Goal: Complete application form: Complete application form

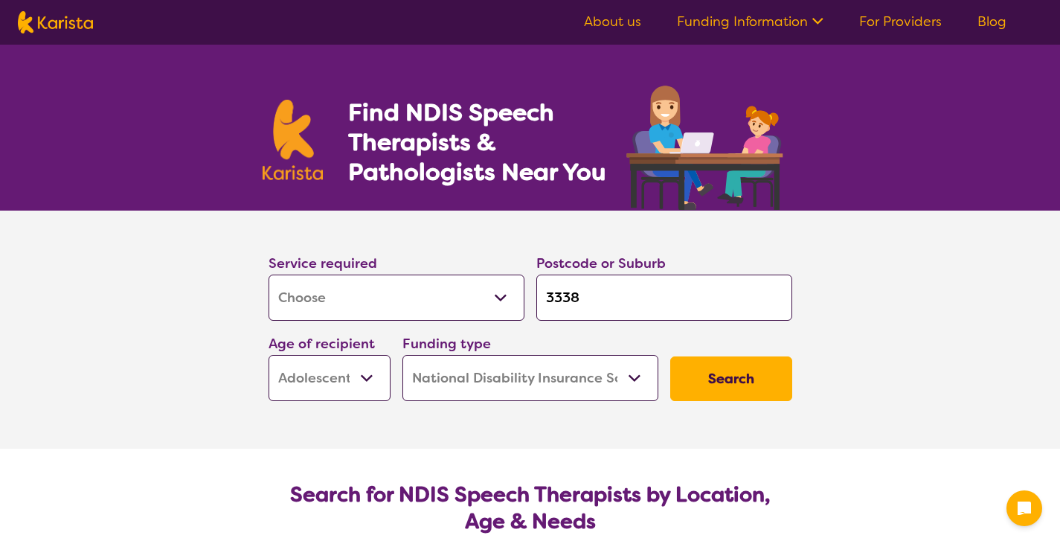
select select "[MEDICAL_DATA]"
select select "AS"
select select "NDIS"
select select "[MEDICAL_DATA]"
select select "AS"
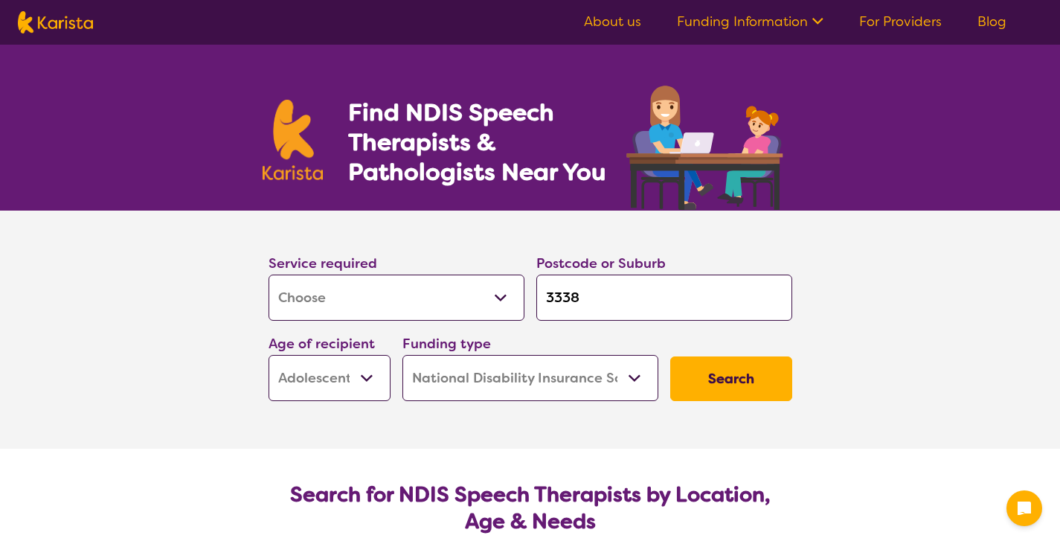
select select "NDIS"
select select "[MEDICAL_DATA]"
click at [268, 274] on select "Allied Health Assistant Assessment ([MEDICAL_DATA] or [MEDICAL_DATA]) Behaviour…" at bounding box center [396, 297] width 256 height 46
select select "[MEDICAL_DATA]"
click at [620, 303] on input "3338" at bounding box center [664, 297] width 256 height 46
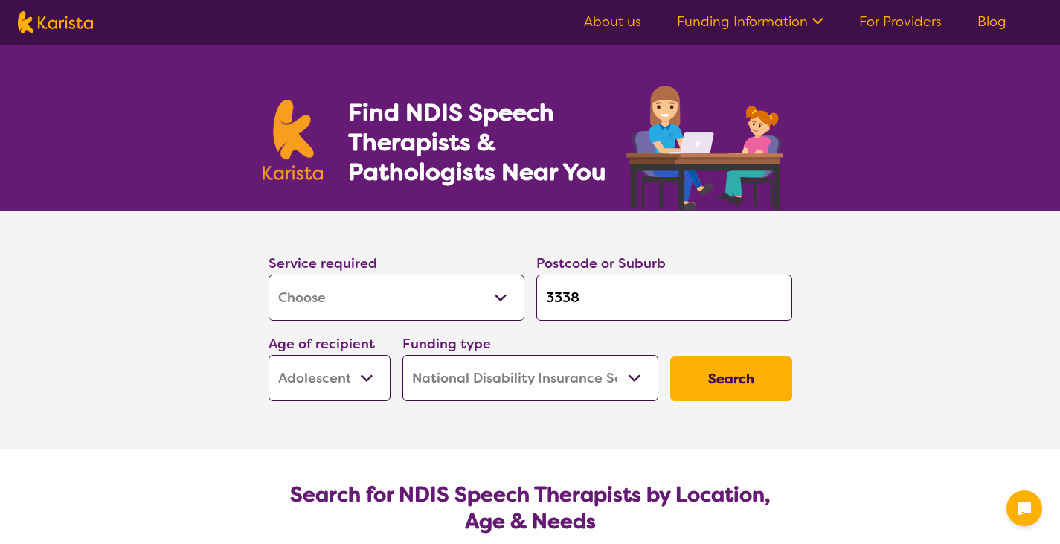
type input "333"
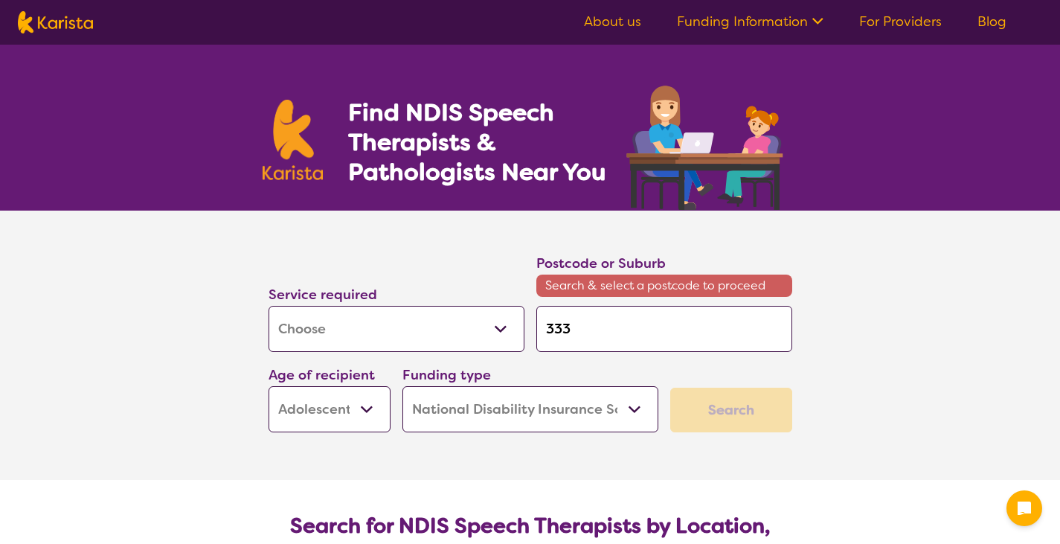
type input "33"
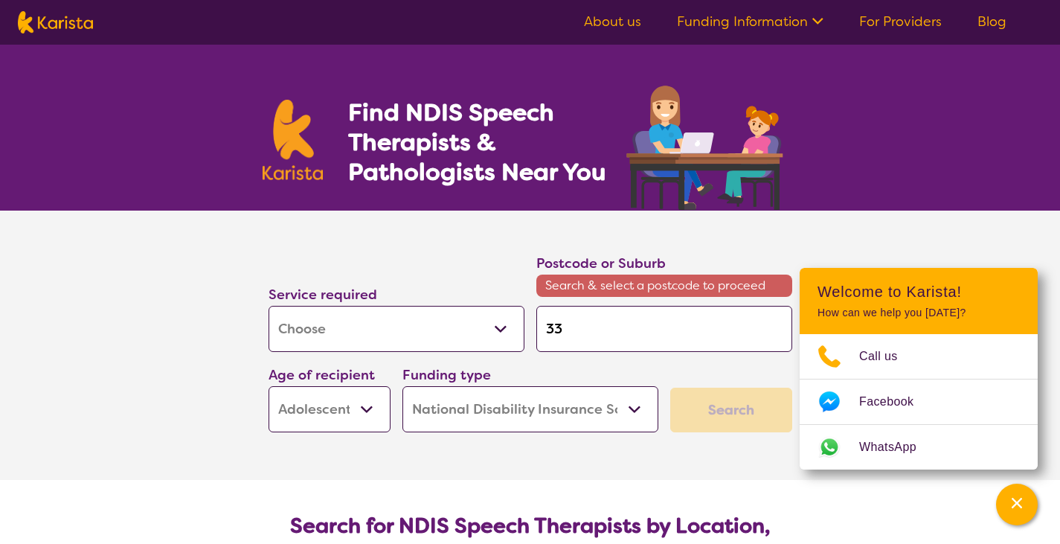
type input "3"
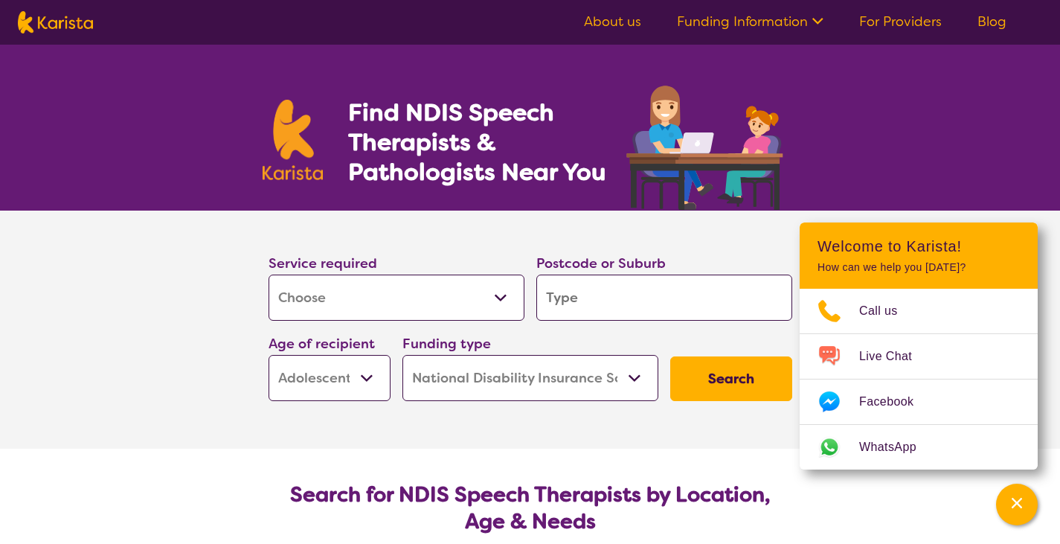
click at [628, 297] on input "search" at bounding box center [664, 297] width 256 height 46
type input "3"
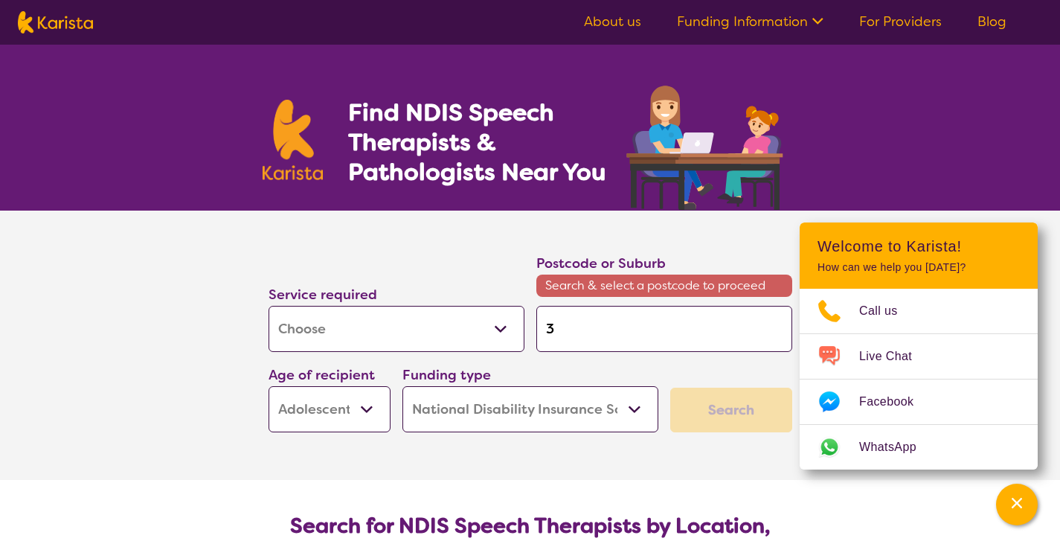
type input "34"
type input "343"
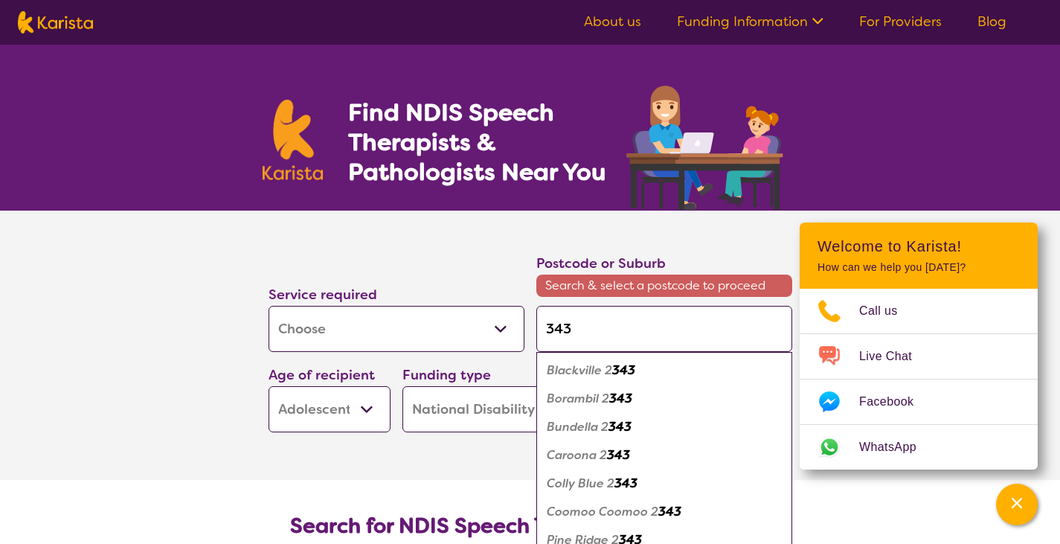
type input "3438"
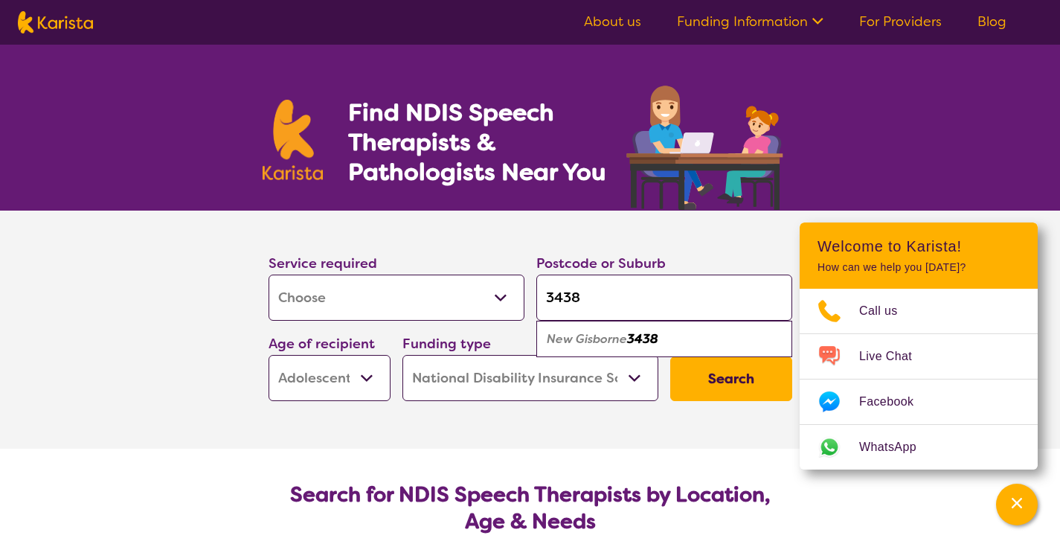
type input "3438"
click at [364, 376] on select "Early Childhood - 0 to 9 Child - 10 to 11 Adolescent - 12 to 17 Adult - 18 to 6…" at bounding box center [329, 378] width 122 height 46
click at [268, 355] on select "Early Childhood - 0 to 9 Child - 10 to 11 Adolescent - 12 to 17 Adult - 18 to 6…" at bounding box center [329, 378] width 122 height 46
click at [739, 384] on button "Search" at bounding box center [731, 378] width 122 height 45
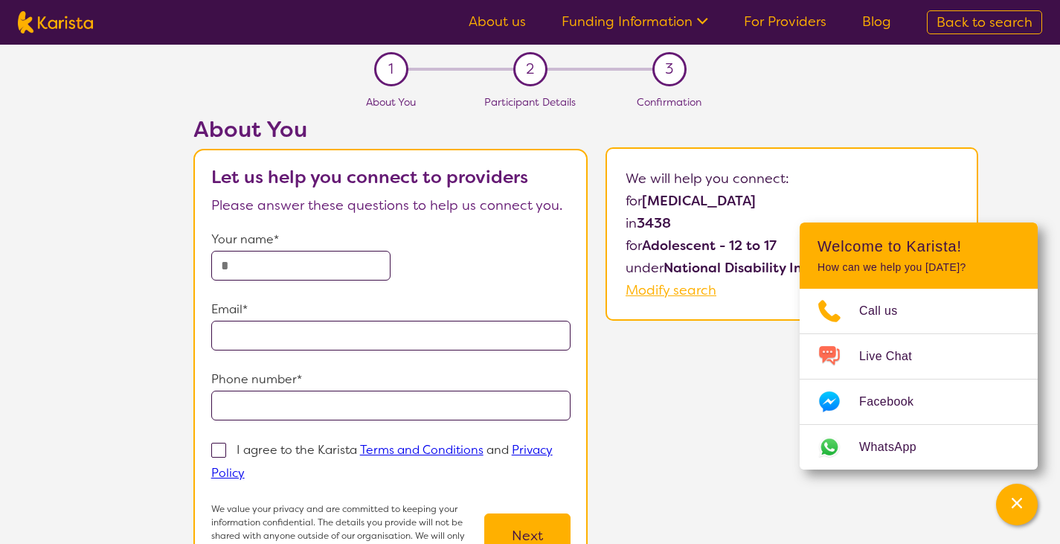
click at [279, 264] on input "text" at bounding box center [301, 266] width 180 height 30
type input "**********"
click at [327, 393] on input "tel" at bounding box center [391, 405] width 360 height 30
type input "**********"
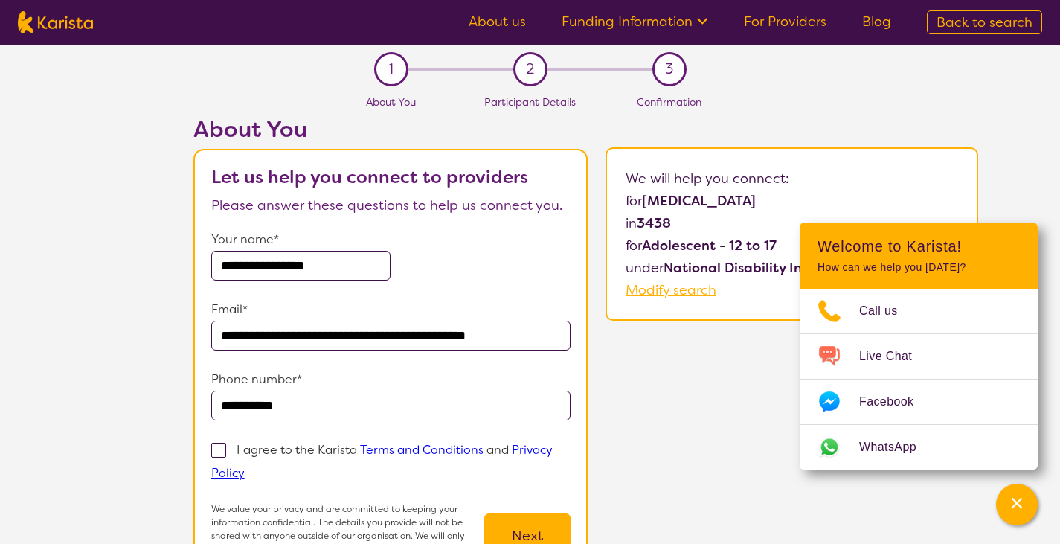
click at [219, 447] on span at bounding box center [218, 450] width 15 height 15
click at [245, 467] on input "I agree to the Karista Terms and Conditions and Privacy Policy" at bounding box center [250, 472] width 10 height 10
checkbox input "true"
click at [533, 533] on button "Next" at bounding box center [527, 535] width 86 height 45
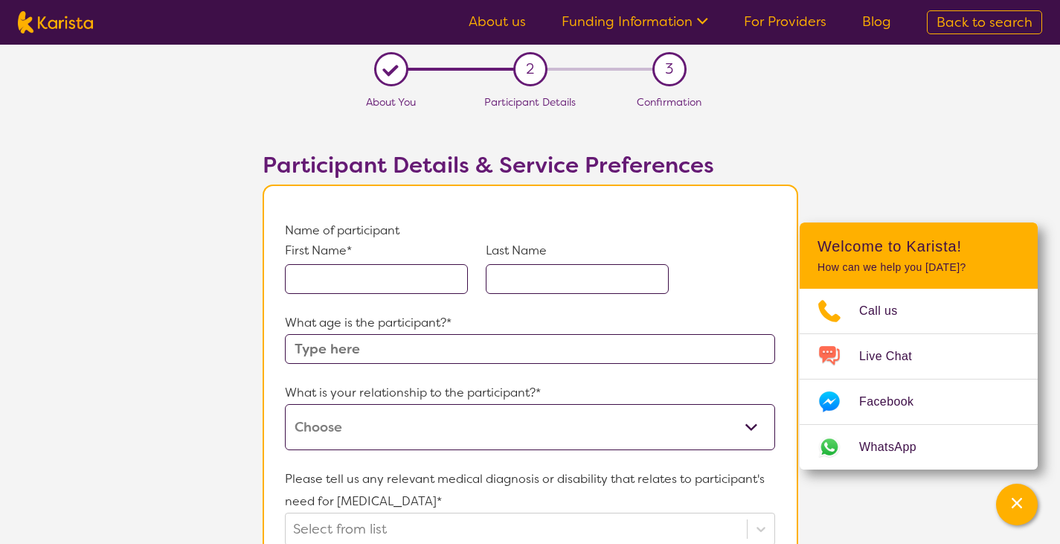
click at [383, 278] on input "text" at bounding box center [376, 279] width 183 height 30
type input "E"
type input "ruby"
click at [571, 276] on input "text" at bounding box center [577, 279] width 183 height 30
type input "[PERSON_NAME]"
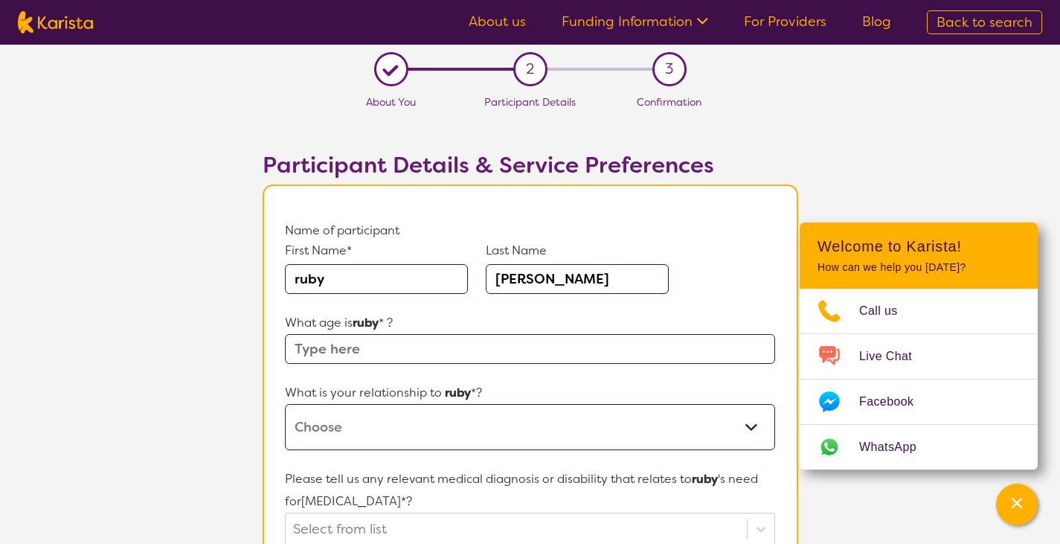
click at [454, 345] on input "text" at bounding box center [529, 349] width 489 height 30
type input "15"
click at [527, 315] on p "What age is ruby * ?" at bounding box center [529, 323] width 489 height 22
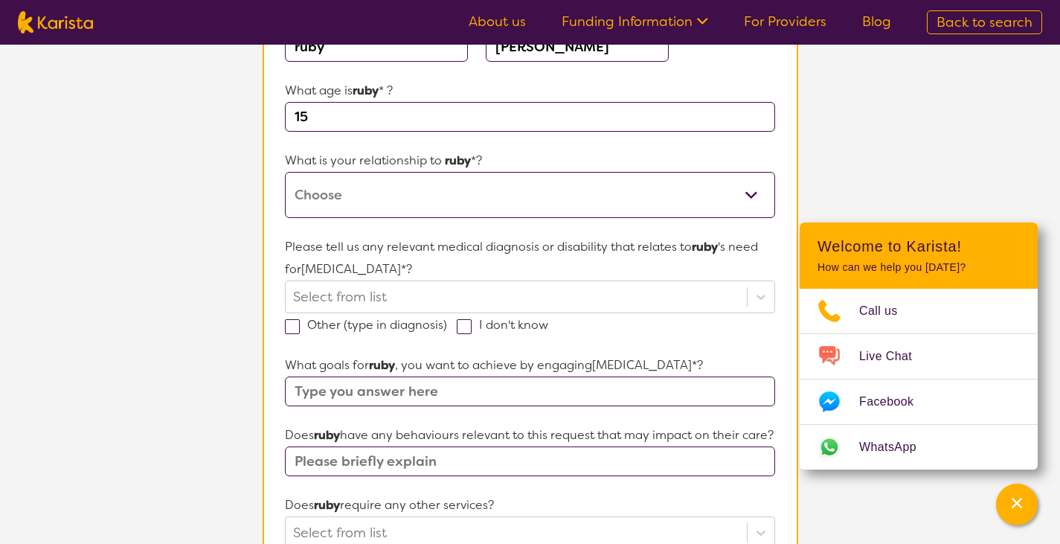
scroll to position [225, 0]
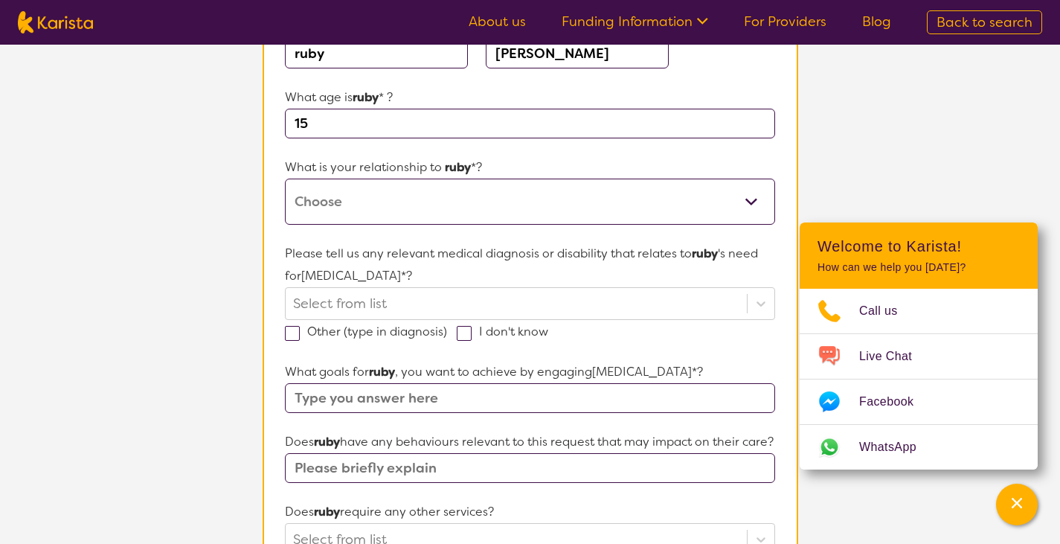
click at [631, 200] on select "This request is for myself I am their parent I am their child I am their spouse…" at bounding box center [529, 201] width 489 height 46
select select "I am their Support Coordinator"
click at [285, 178] on select "This request is for myself I am their parent I am their child I am their spouse…" at bounding box center [529, 201] width 489 height 46
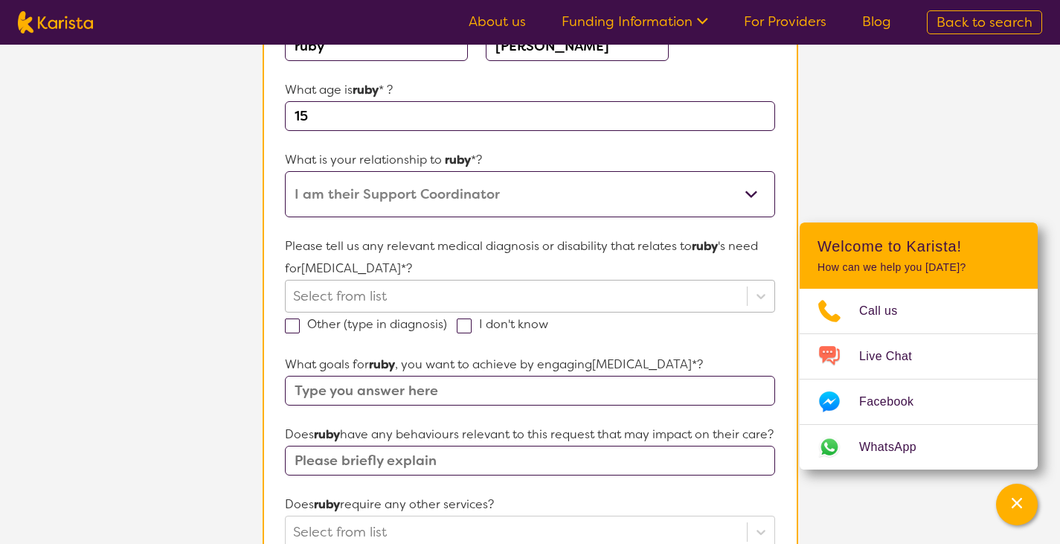
click at [640, 299] on div at bounding box center [515, 295] width 445 height 25
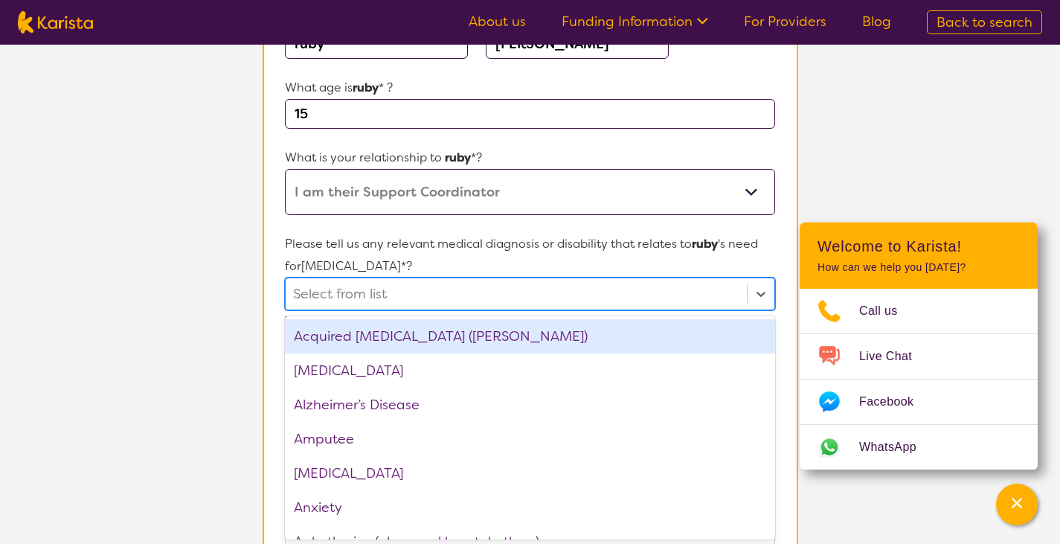
scroll to position [237, 0]
type input "aut"
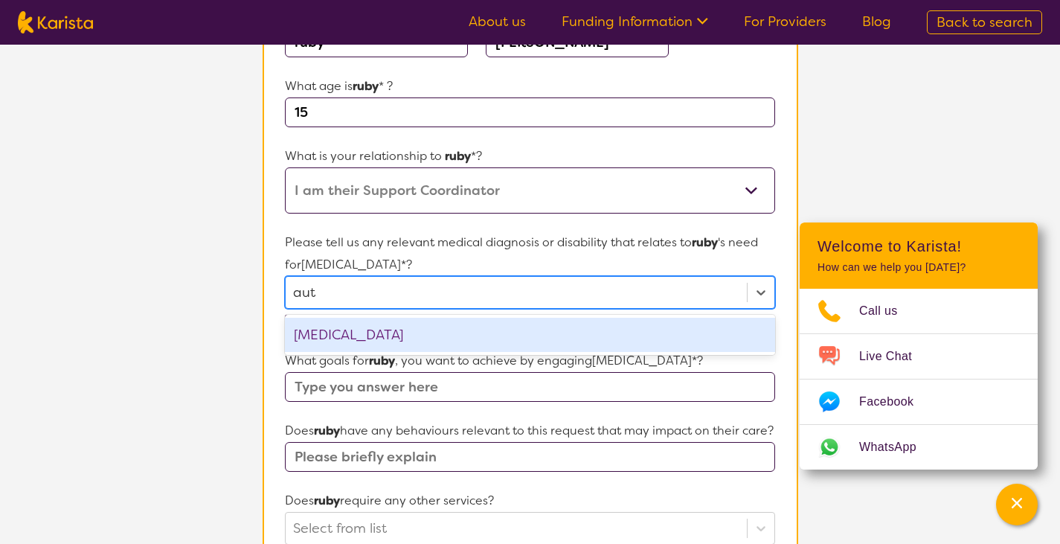
click at [390, 338] on div "[MEDICAL_DATA]" at bounding box center [529, 335] width 489 height 34
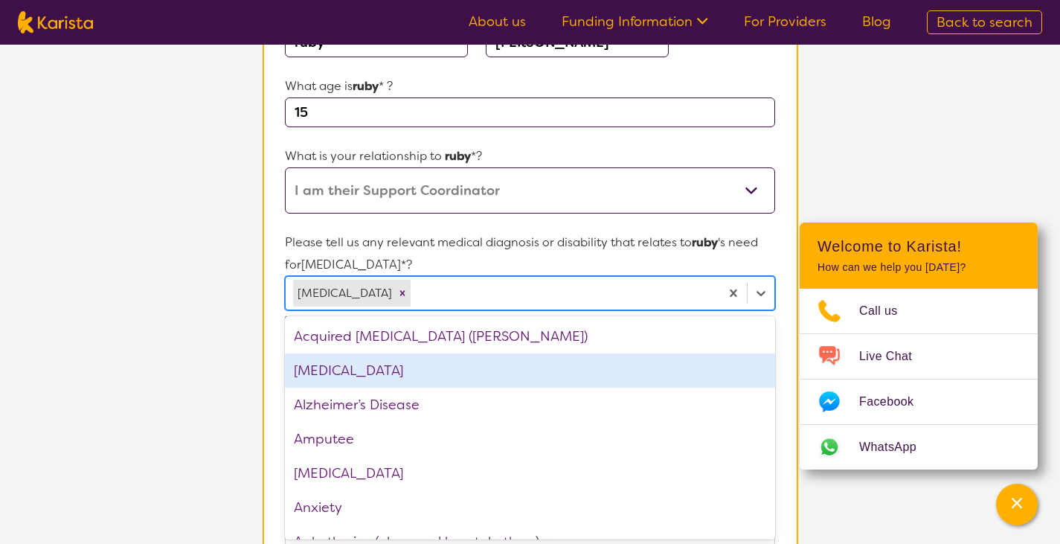
click at [345, 370] on div "[MEDICAL_DATA]" at bounding box center [529, 370] width 489 height 34
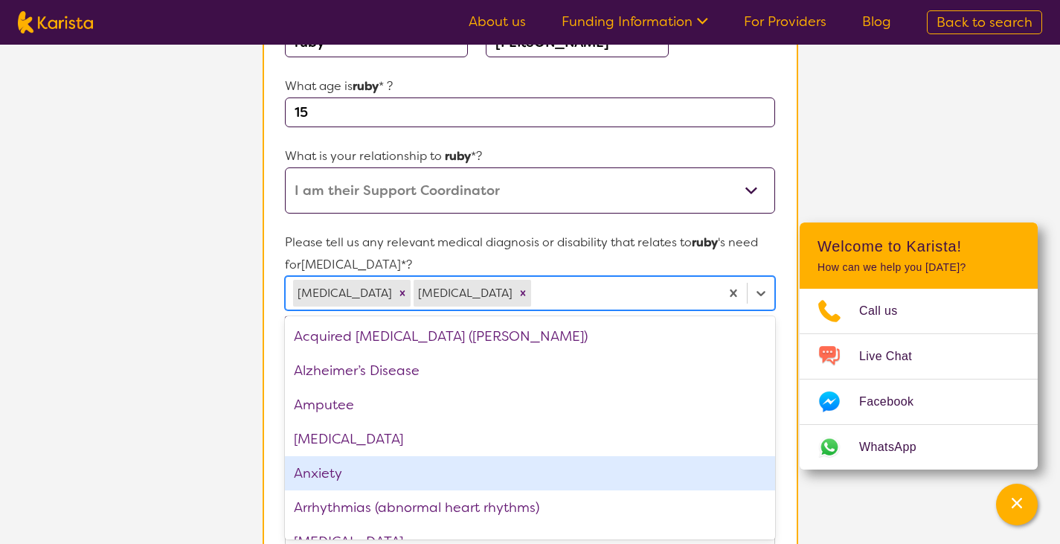
click at [355, 472] on div "Anxiety" at bounding box center [529, 473] width 489 height 34
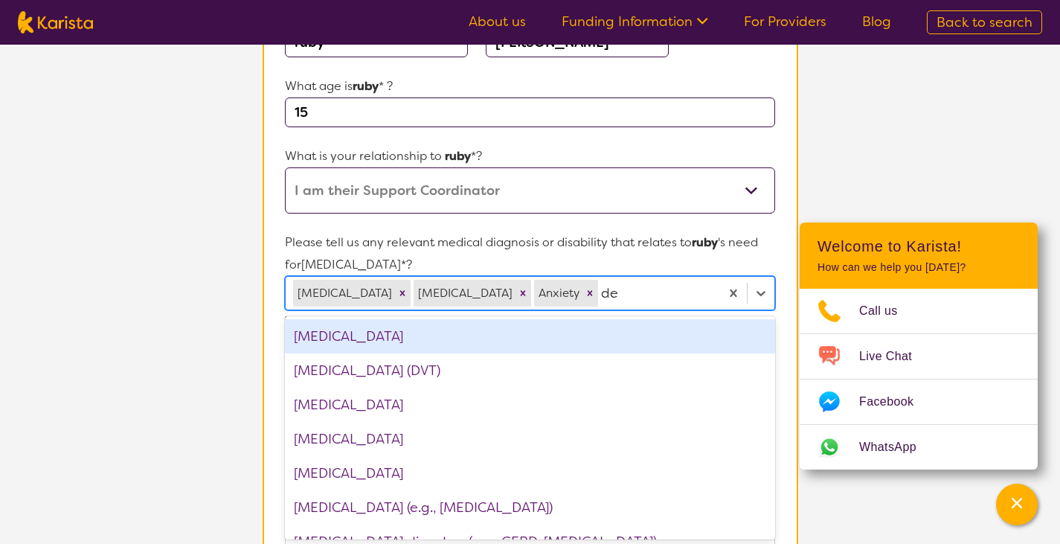
type input "dep"
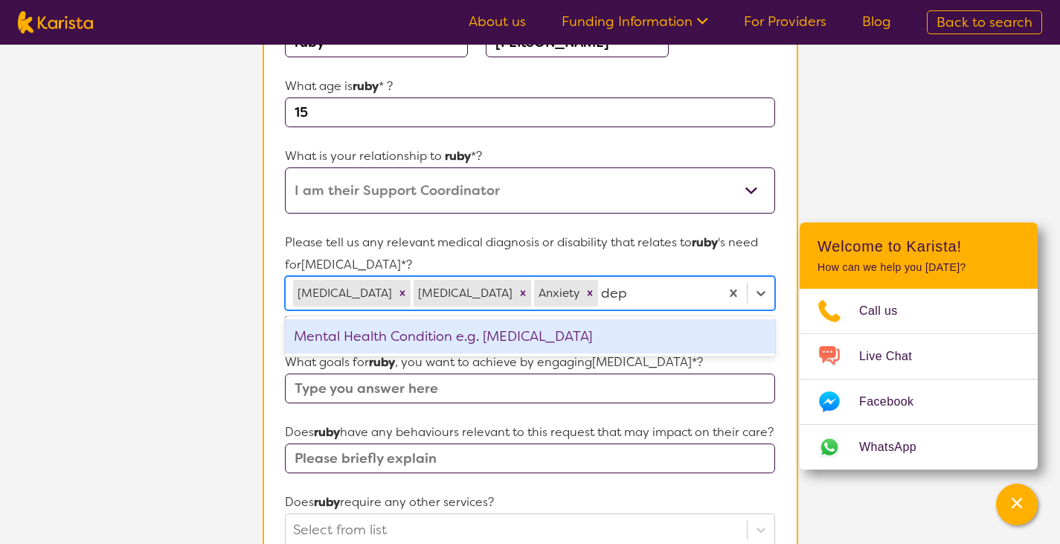
click at [579, 342] on div "Mental Health Condition e.g. [MEDICAL_DATA]" at bounding box center [529, 336] width 489 height 34
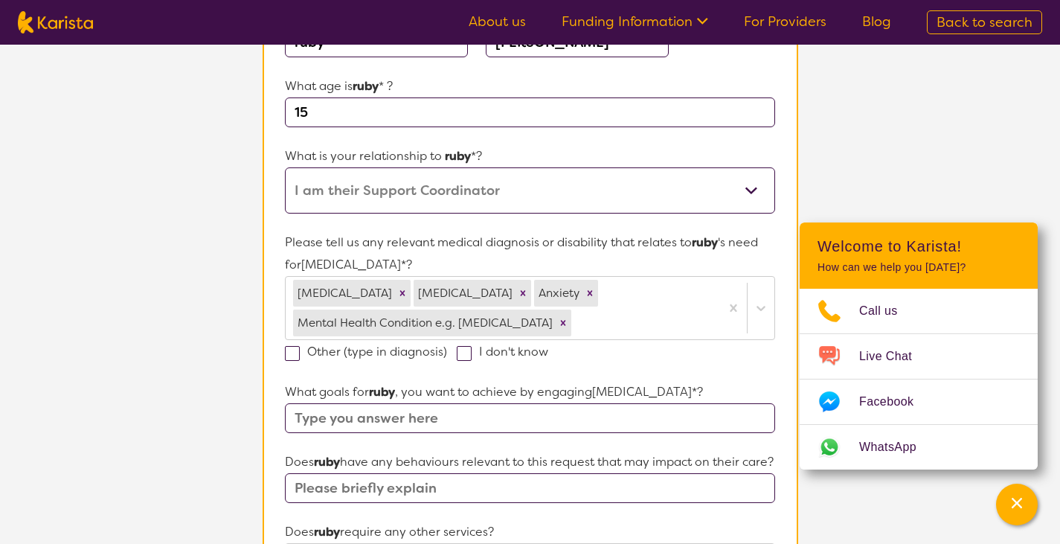
click at [944, 175] on section "L About You 2 Participant Details 3 Confirmation Participant Details & Service …" at bounding box center [530, 456] width 1060 height 1297
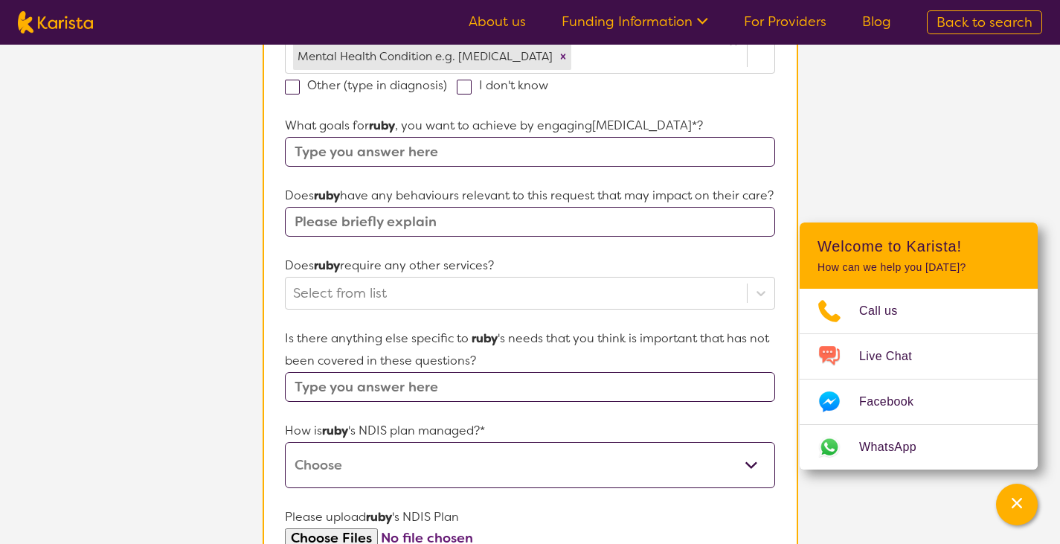
scroll to position [515, 0]
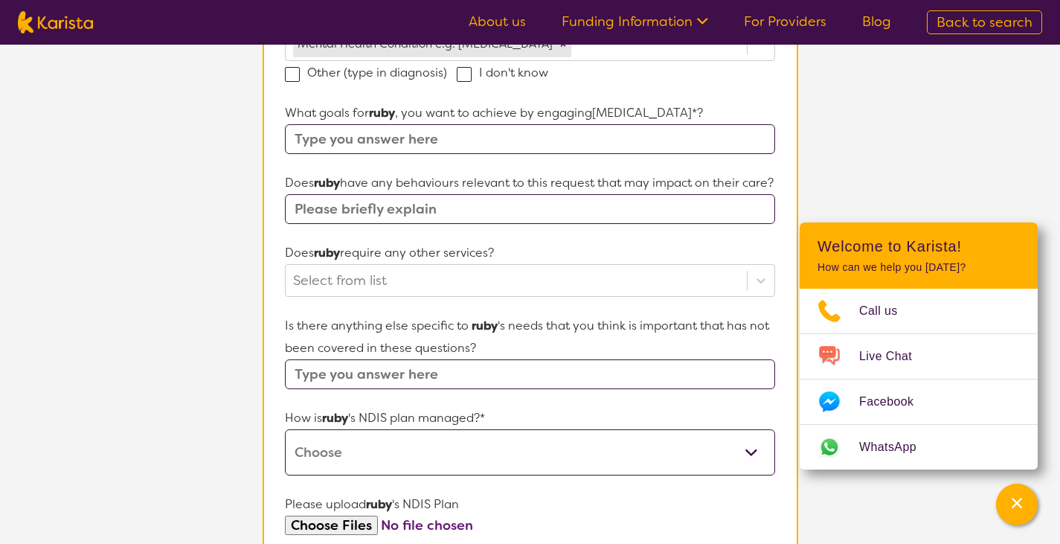
click at [479, 140] on input "text" at bounding box center [529, 139] width 489 height 30
type input "increase independence"
click at [443, 224] on input "text" at bounding box center [529, 209] width 489 height 30
type input "no"
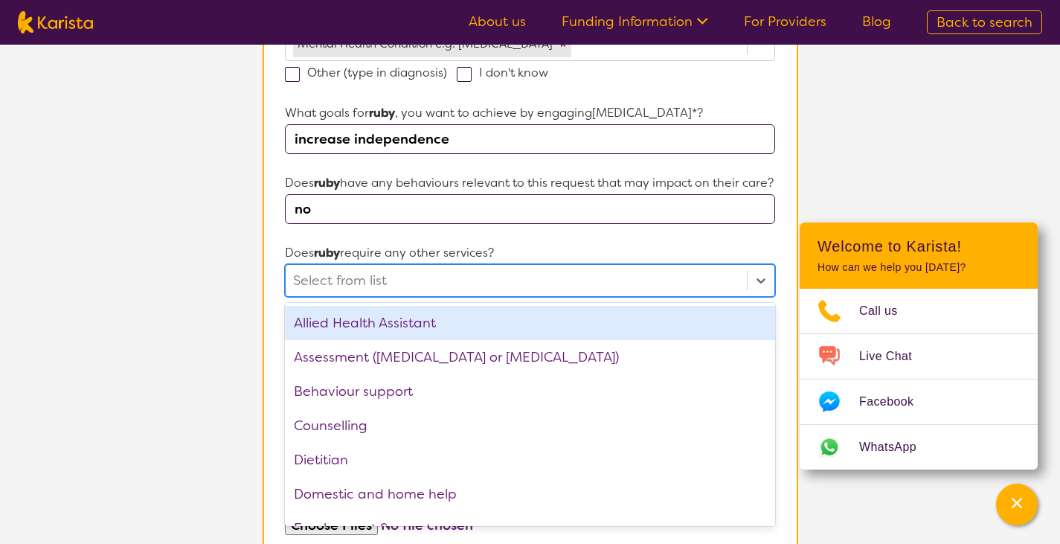
click at [459, 293] on div at bounding box center [515, 280] width 445 height 25
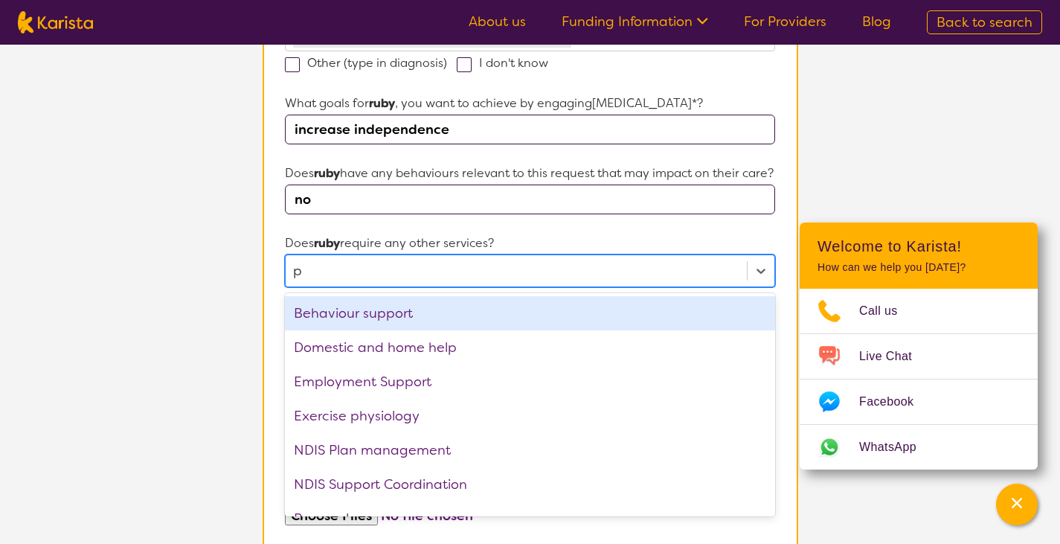
type input "ps"
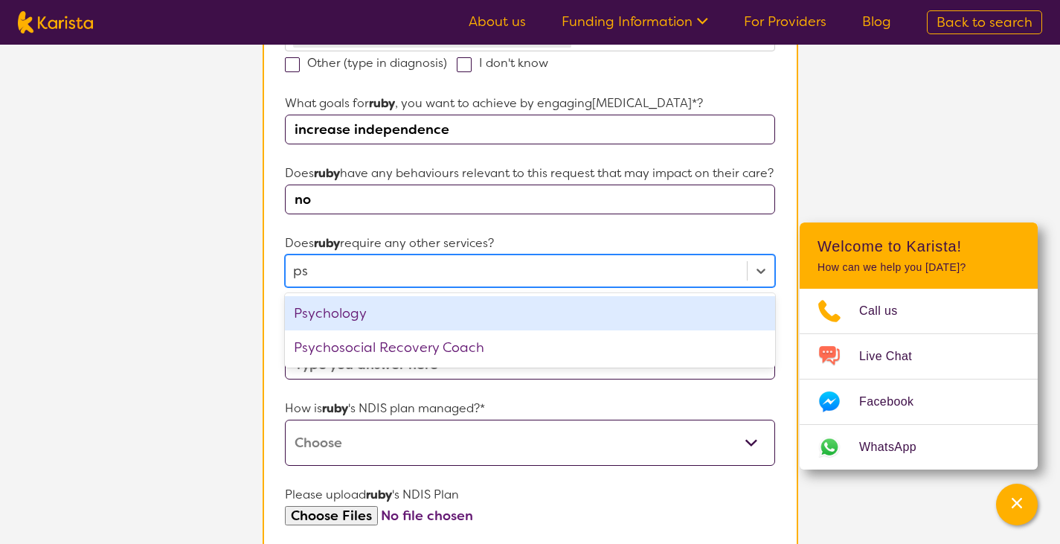
click at [355, 330] on div "Psychology" at bounding box center [529, 313] width 489 height 34
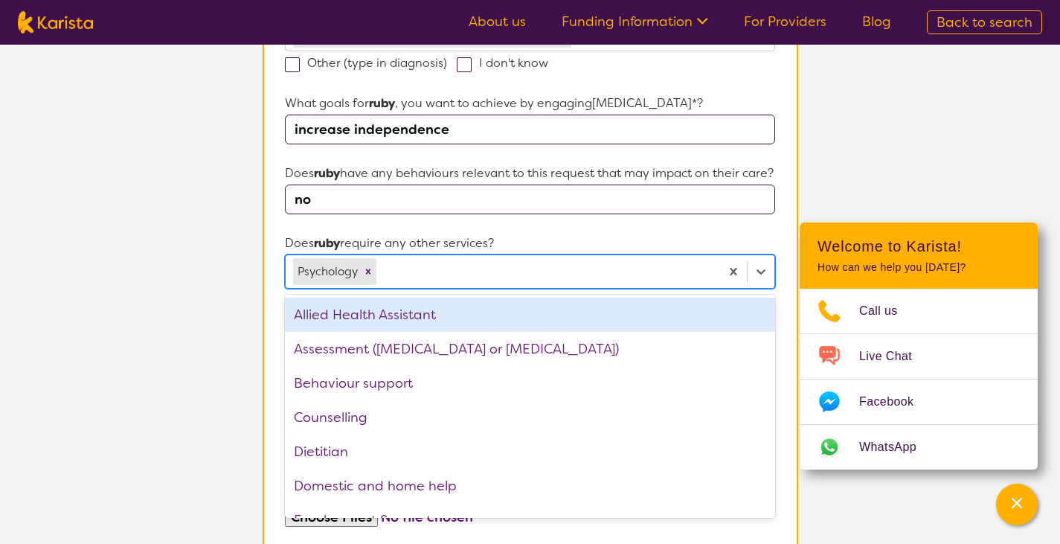
click at [834, 181] on section "L About You 2 Participant Details 3 Confirmation Participant Details & Service …" at bounding box center [530, 169] width 1060 height 1299
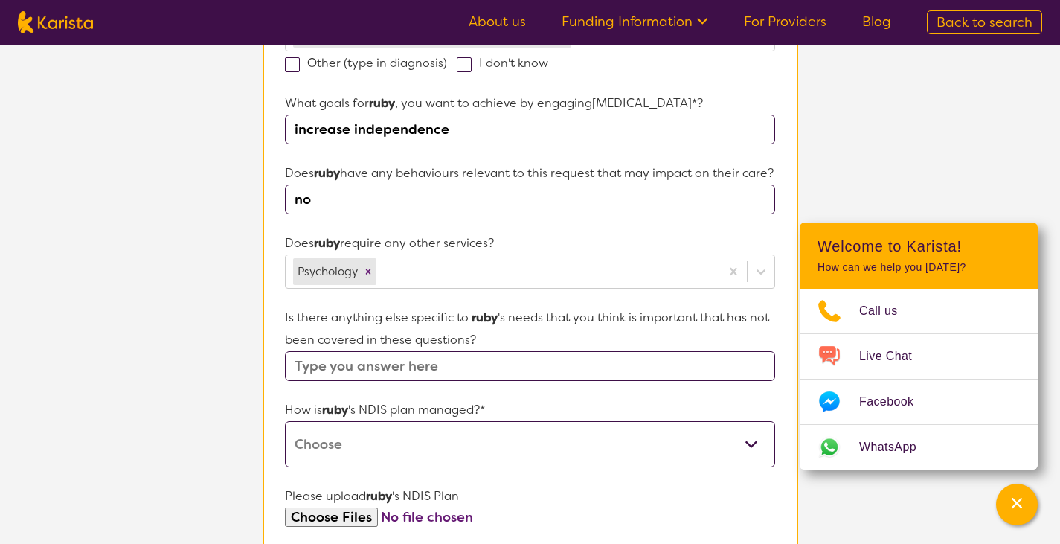
click at [516, 381] on input "text" at bounding box center [529, 366] width 489 height 30
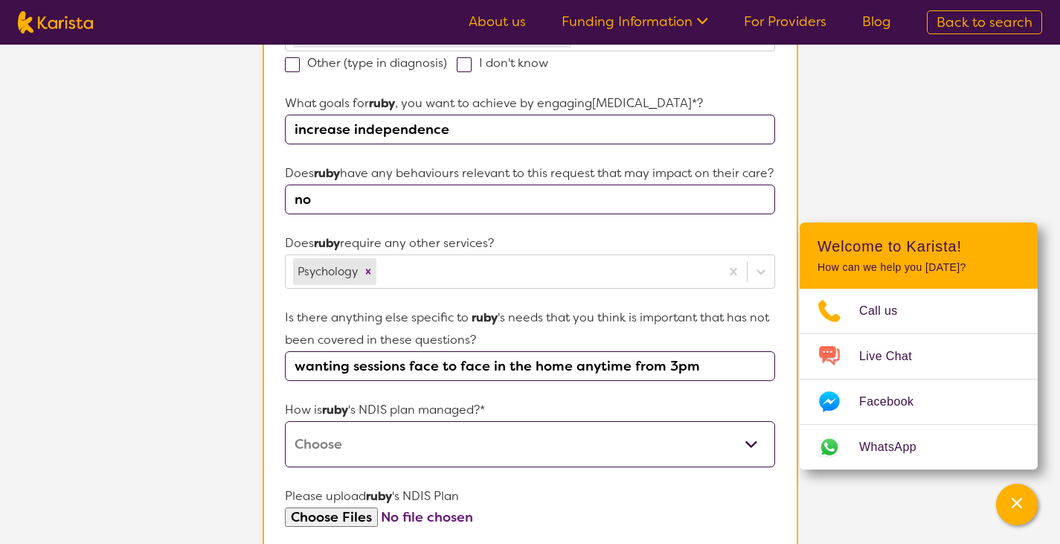
type input "wanting sessions face to face in the home anytime from 3pm"
click at [487, 467] on select "Self-managed NDIS plan Managed by a registered plan management provider (not th…" at bounding box center [529, 444] width 489 height 46
select select "Plan Managed"
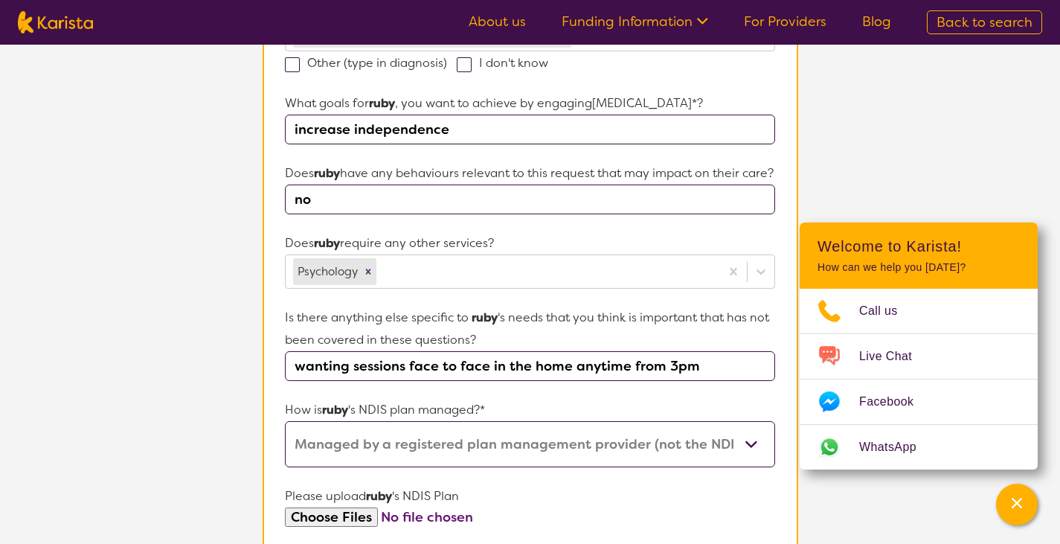
click at [285, 442] on select "Self-managed NDIS plan Managed by a registered plan management provider (not th…" at bounding box center [529, 444] width 489 height 46
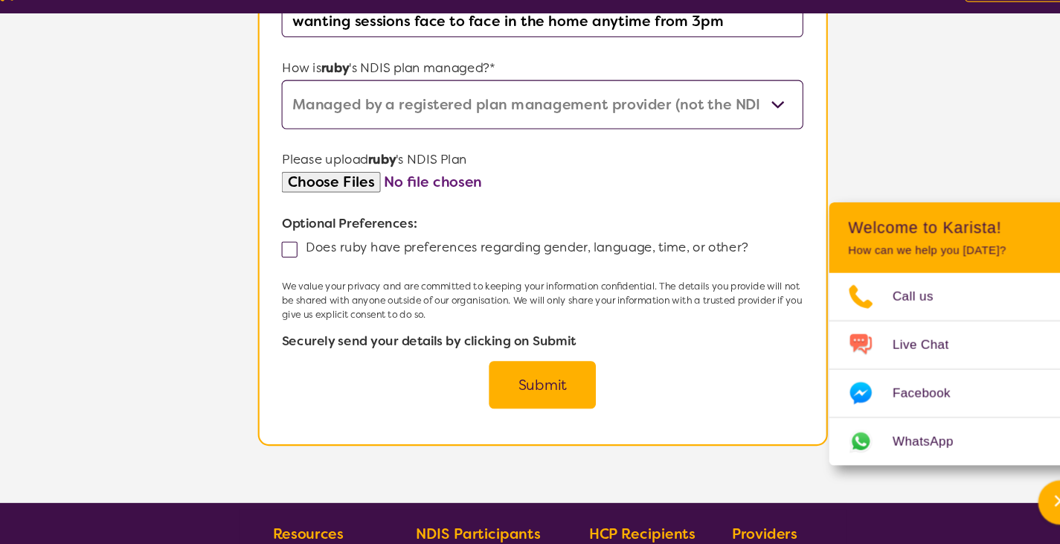
scroll to position [838, 0]
click at [300, 273] on label "Does ruby have preferences regarding gender, language, time, or other?" at bounding box center [509, 265] width 448 height 16
click at [723, 269] on input "Does ruby have preferences regarding gender, language, time, or other?" at bounding box center [728, 265] width 10 height 10
checkbox input "true"
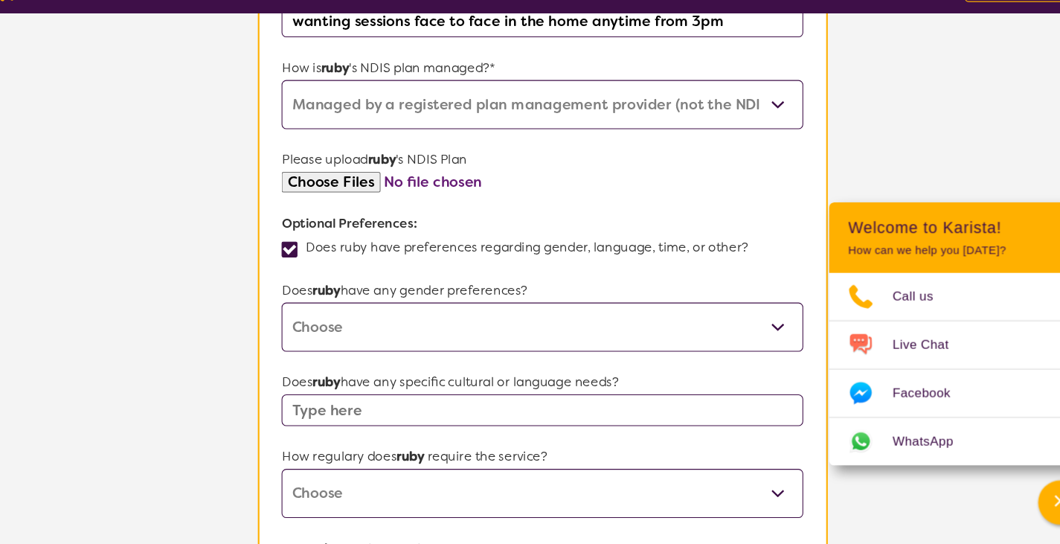
click at [467, 360] on select "[DEMOGRAPHIC_DATA] [DEMOGRAPHIC_DATA] Other No Preference" at bounding box center [529, 340] width 489 height 46
select select "[DEMOGRAPHIC_DATA]"
click at [285, 338] on select "[DEMOGRAPHIC_DATA] [DEMOGRAPHIC_DATA] Other No Preference" at bounding box center [529, 340] width 489 height 46
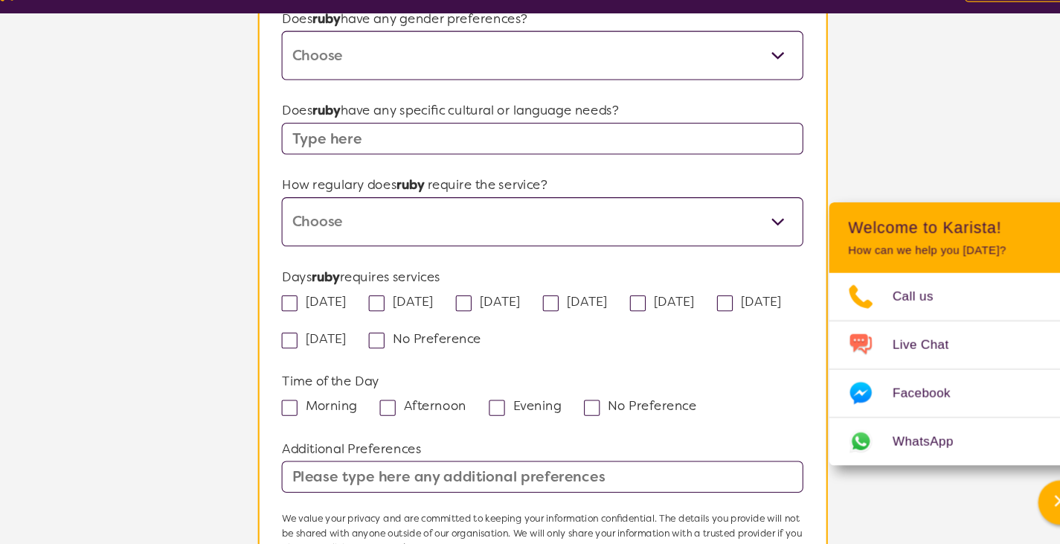
scroll to position [1094, 0]
click at [437, 263] on select "Daily Twice a week Weekly Every fortnight Monthly Other" at bounding box center [529, 240] width 489 height 46
select select "Every fortnight"
click at [285, 239] on select "Daily Twice a week Weekly Every fortnight Monthly Other" at bounding box center [529, 240] width 489 height 46
click at [287, 324] on span at bounding box center [292, 316] width 15 height 15
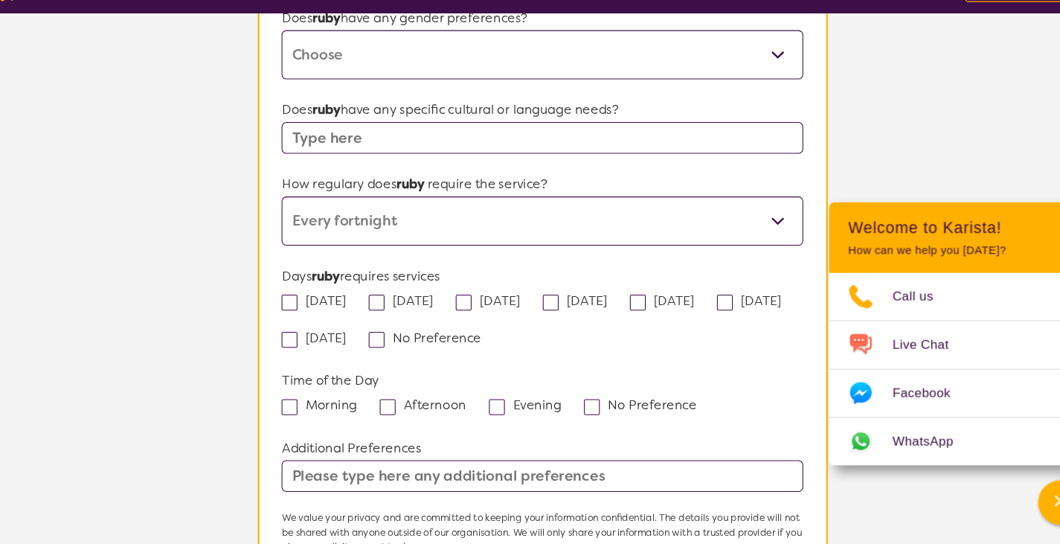
click at [345, 319] on input "[DATE]" at bounding box center [350, 314] width 10 height 10
click at [355, 323] on label "[DATE]" at bounding box center [320, 315] width 70 height 16
click at [355, 319] on input "[DATE]" at bounding box center [350, 314] width 10 height 10
click at [322, 323] on label "[DATE]" at bounding box center [320, 315] width 70 height 16
click at [345, 319] on input "[DATE]" at bounding box center [350, 314] width 10 height 10
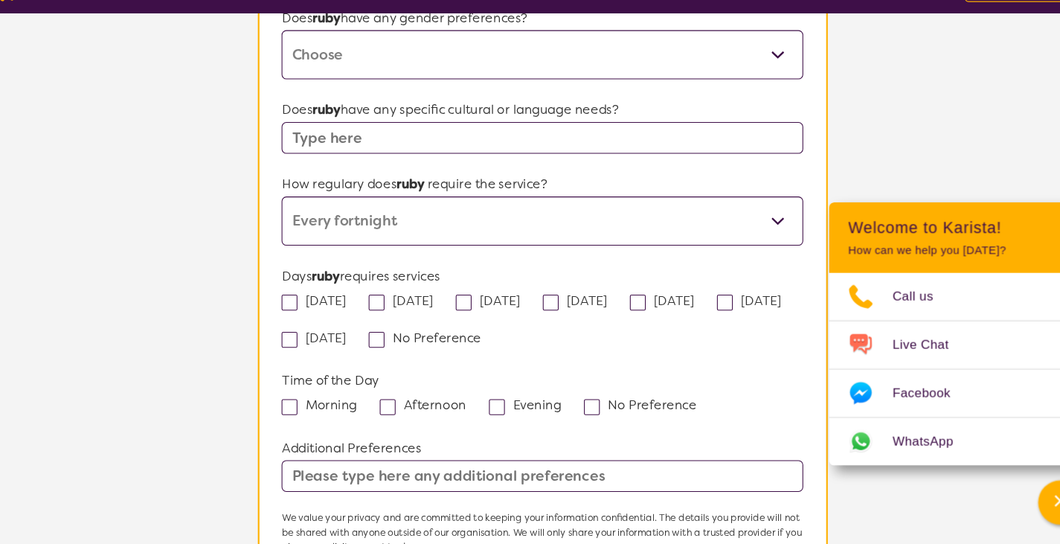
checkbox input "true"
click at [437, 323] on label "[DATE]" at bounding box center [402, 315] width 70 height 16
click at [437, 319] on input "[DATE]" at bounding box center [432, 314] width 10 height 10
checkbox input "true"
click at [518, 323] on label "[DATE]" at bounding box center [483, 315] width 70 height 16
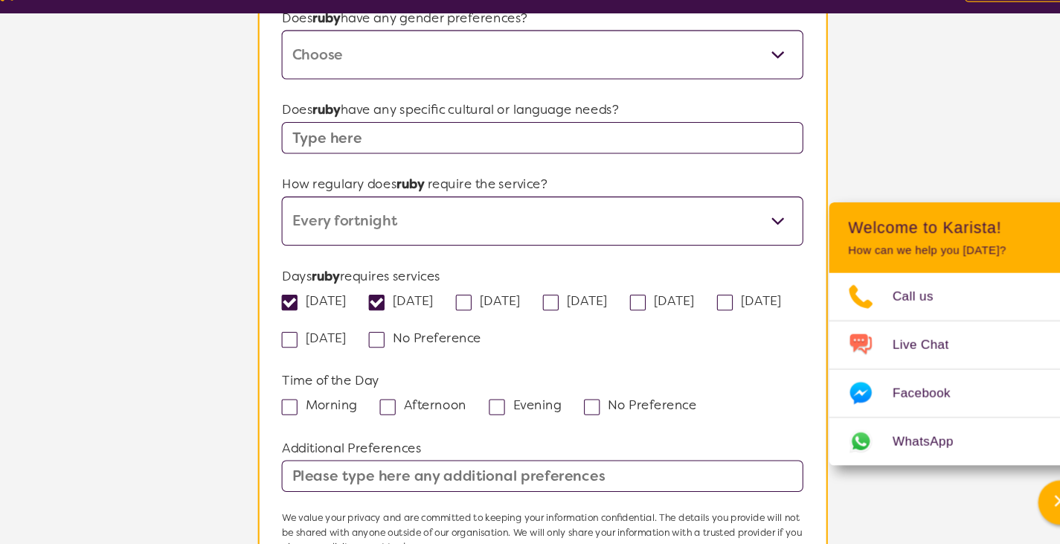
click at [518, 319] on input "[DATE]" at bounding box center [514, 314] width 10 height 10
checkbox input "true"
click at [600, 323] on label "[DATE]" at bounding box center [565, 315] width 70 height 16
click at [600, 319] on input "[DATE]" at bounding box center [596, 314] width 10 height 10
checkbox input "true"
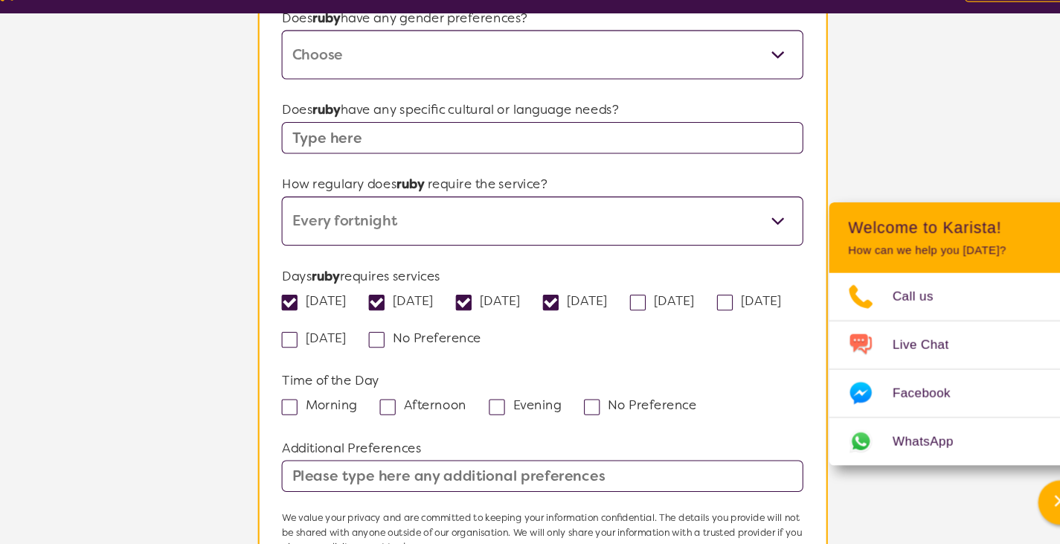
click at [682, 319] on input "[DATE]" at bounding box center [677, 314] width 10 height 10
checkbox input "true"
click at [446, 421] on label "Afternoon" at bounding box center [422, 413] width 91 height 16
click at [458, 417] on input "Afternoon" at bounding box center [463, 413] width 10 height 10
checkbox input "true"
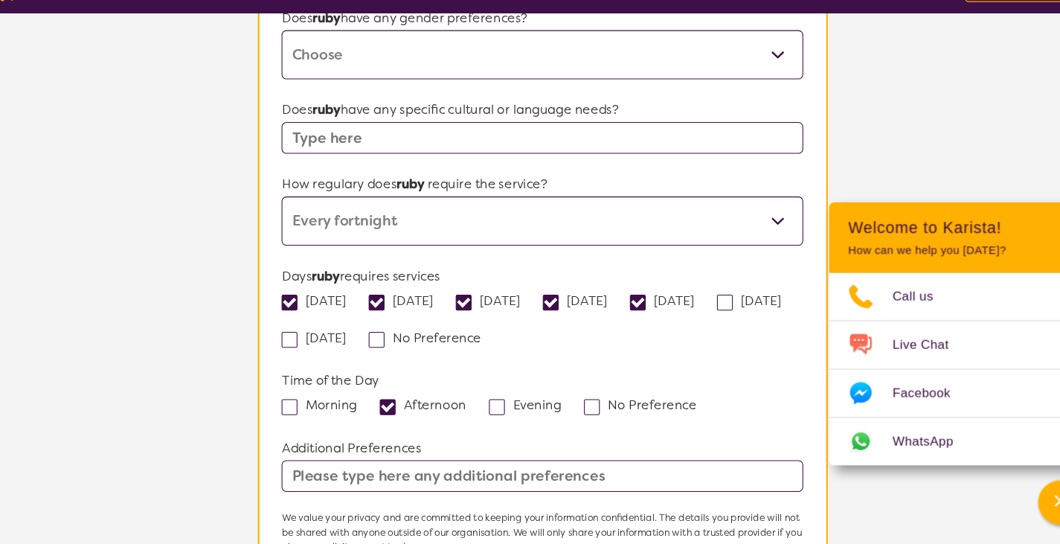
click at [547, 417] on input "Evening" at bounding box center [552, 413] width 10 height 10
checkbox input "true"
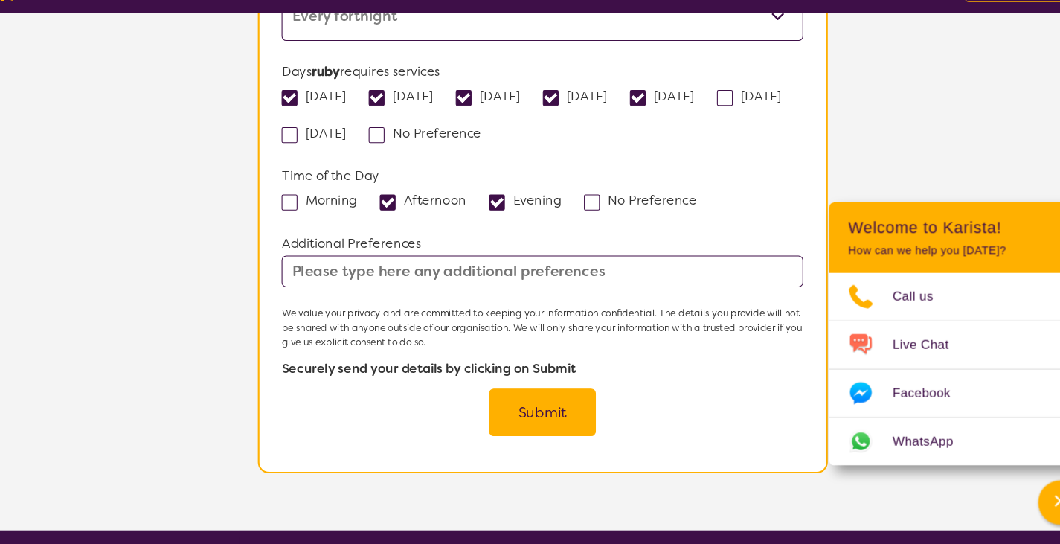
scroll to position [1322, 0]
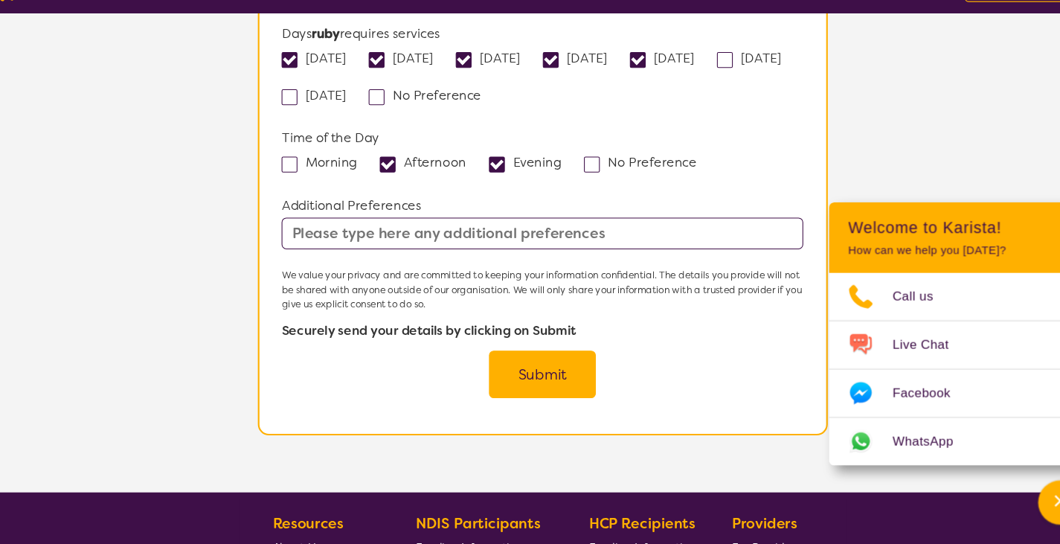
click at [553, 403] on button "Submit" at bounding box center [530, 383] width 100 height 45
